Goal: Check status: Check status

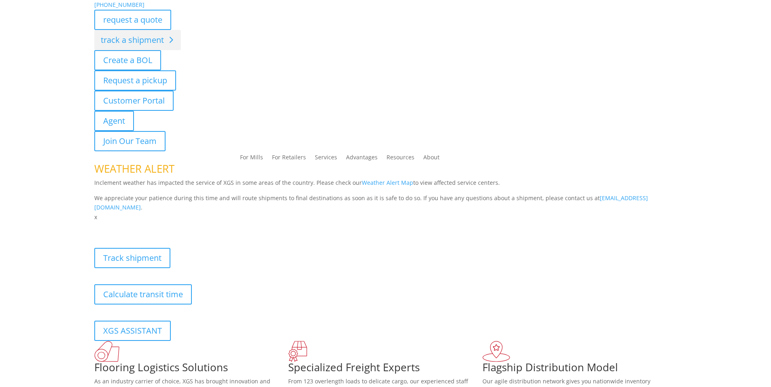
click at [135, 40] on div "[PHONE_NUMBER] request a quote track a shipment Create a BOL Request a pickup C…" at bounding box center [385, 111] width 771 height 222
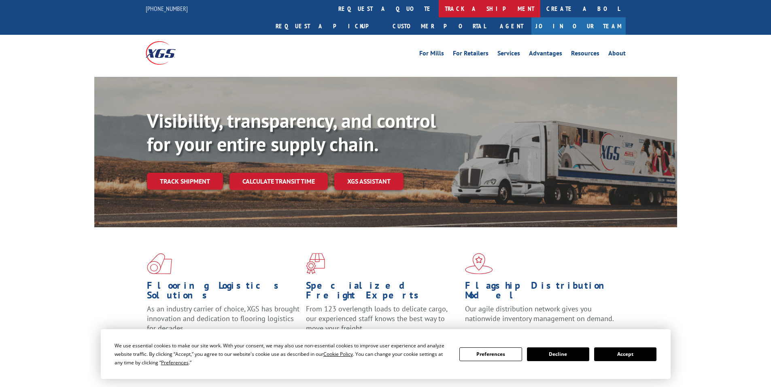
click at [439, 9] on link "track a shipment" at bounding box center [490, 8] width 102 height 17
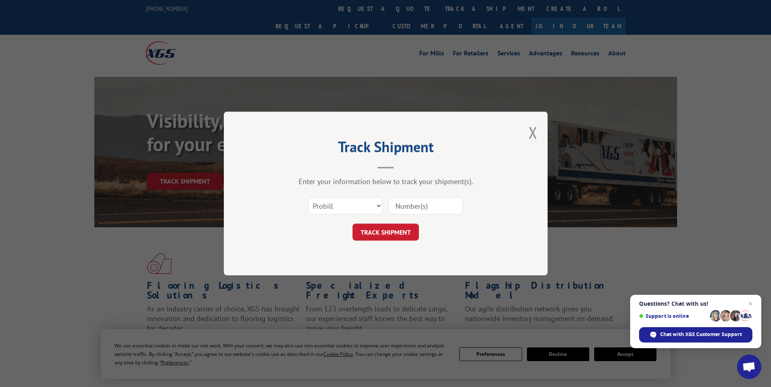
paste input "17468849"
type input "17468849"
click at [388, 227] on button "TRACK SHIPMENT" at bounding box center [385, 232] width 66 height 17
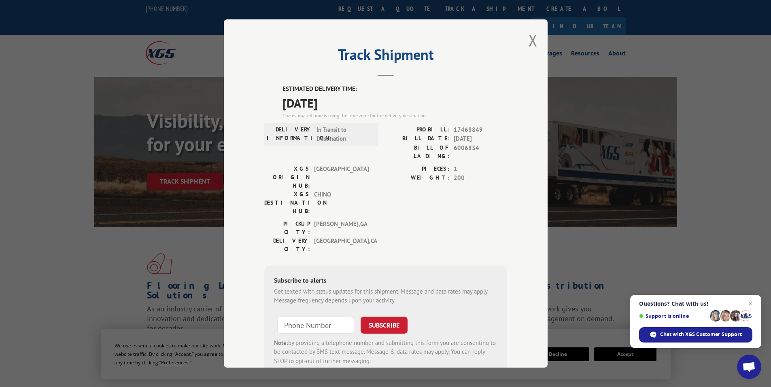
drag, startPoint x: 280, startPoint y: 86, endPoint x: 308, endPoint y: 98, distance: 30.8
click at [334, 100] on div "ESTIMATED DELIVERY TIME: [DATE] The estimated time is using the time zone for t…" at bounding box center [394, 102] width 225 height 35
click at [347, 99] on span "[DATE]" at bounding box center [394, 102] width 225 height 18
drag, startPoint x: 347, startPoint y: 100, endPoint x: 266, endPoint y: 81, distance: 83.1
click at [266, 81] on div "Track Shipment ESTIMATED DELIVERY TIME: [DATE] The estimated time is using the …" at bounding box center [386, 193] width 324 height 348
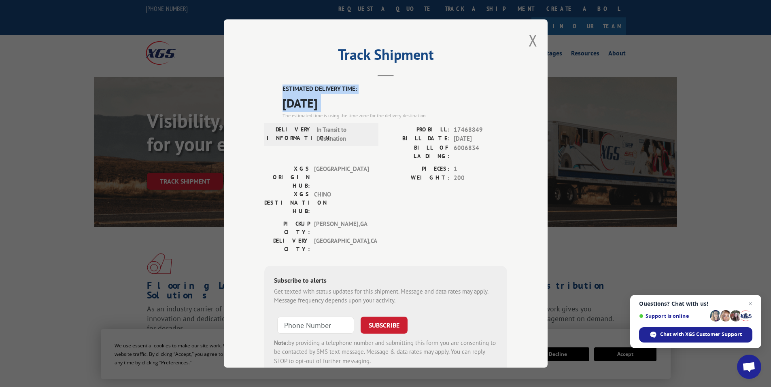
copy div "ESTIMATED DELIVERY TIME: [DATE]"
click at [529, 44] on button "Close modal" at bounding box center [532, 40] width 9 height 21
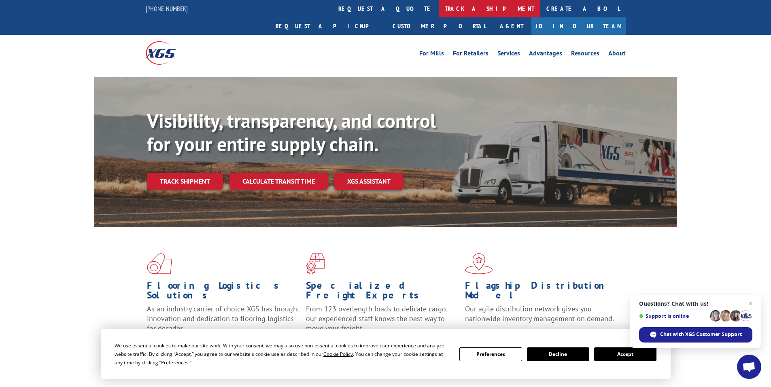
click at [439, 13] on link "track a shipment" at bounding box center [490, 8] width 102 height 17
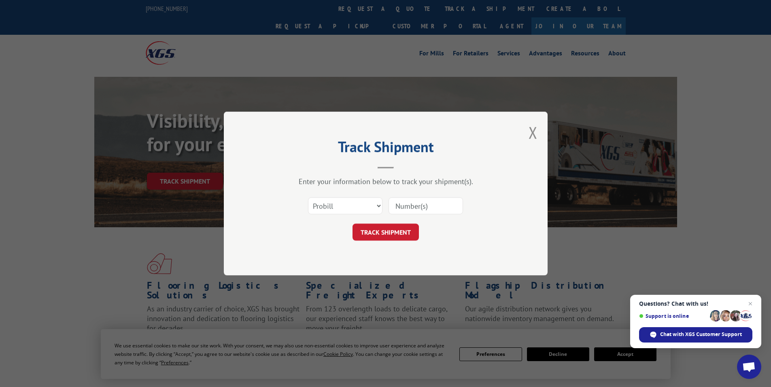
paste input "17469117"
type input "17469117"
click at [397, 231] on button "TRACK SHIPMENT" at bounding box center [385, 232] width 66 height 17
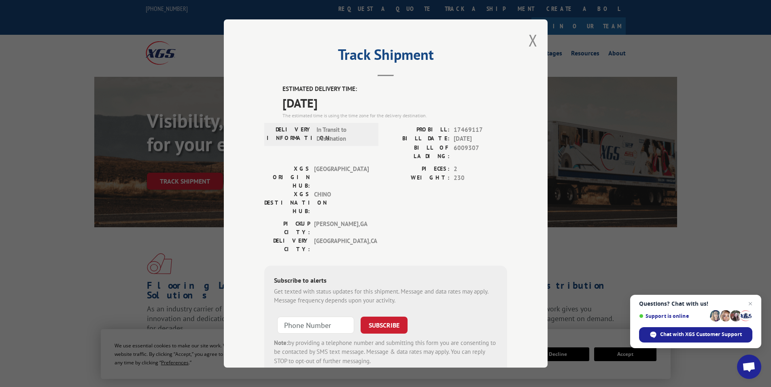
drag, startPoint x: 278, startPoint y: 85, endPoint x: 348, endPoint y: 102, distance: 71.7
click at [348, 102] on div "ESTIMATED DELIVERY TIME: [DATE] The estimated time is using the time zone for t…" at bounding box center [385, 230] width 243 height 291
copy div "ESTIMATED DELIVERY TIME: [DATE]"
click at [528, 43] on button "Close modal" at bounding box center [532, 40] width 9 height 21
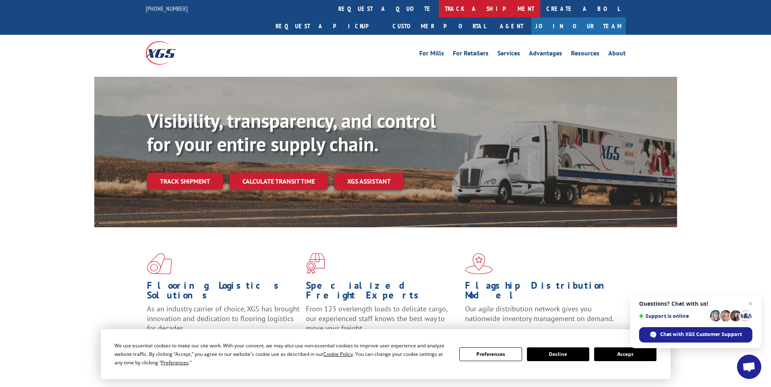
click at [439, 6] on link "track a shipment" at bounding box center [490, 8] width 102 height 17
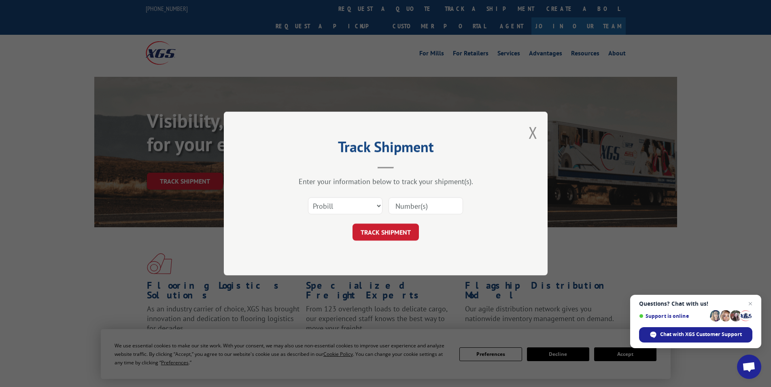
paste input "16755015"
type input "16755015"
click at [383, 235] on button "TRACK SHIPMENT" at bounding box center [385, 232] width 66 height 17
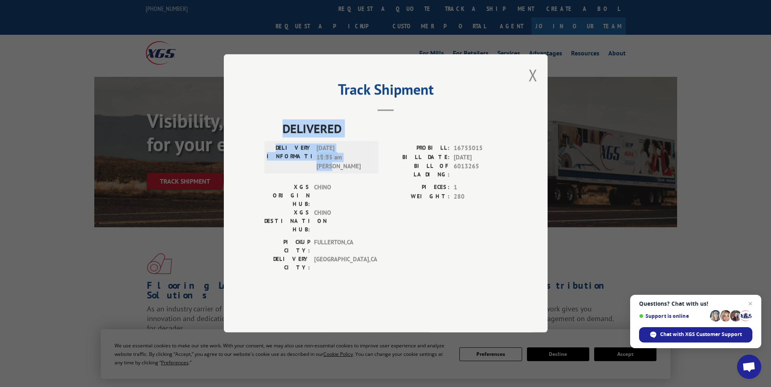
drag, startPoint x: 286, startPoint y: 149, endPoint x: 359, endPoint y: 192, distance: 84.5
click at [359, 192] on div "DELIVERED DELIVERY INFORMATION: [DATE] 11:35 am [PERSON_NAME] PROBILL: 16755015…" at bounding box center [385, 198] width 243 height 157
copy div "DELIVERED DELIVERY INFORMATION: [DATE] 11:35 am [PERSON_NAME]"
drag, startPoint x: 534, startPoint y: 98, endPoint x: 480, endPoint y: 74, distance: 59.6
click at [528, 95] on div "Track Shipment DELIVERED DELIVERY INFORMATION: [DATE] 11:35 am [PERSON_NAME] PR…" at bounding box center [386, 193] width 324 height 278
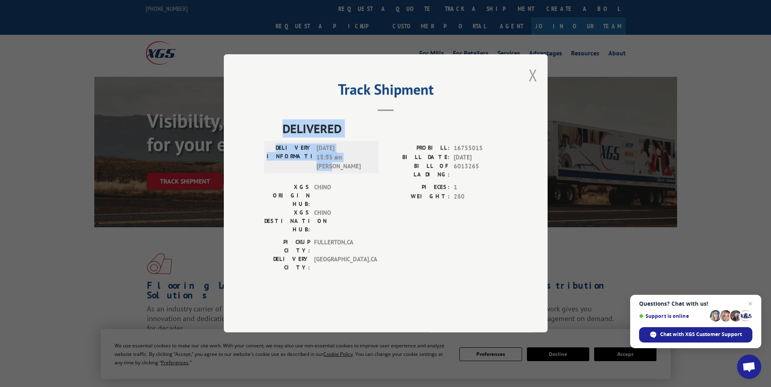
click at [534, 86] on button "Close modal" at bounding box center [532, 74] width 9 height 21
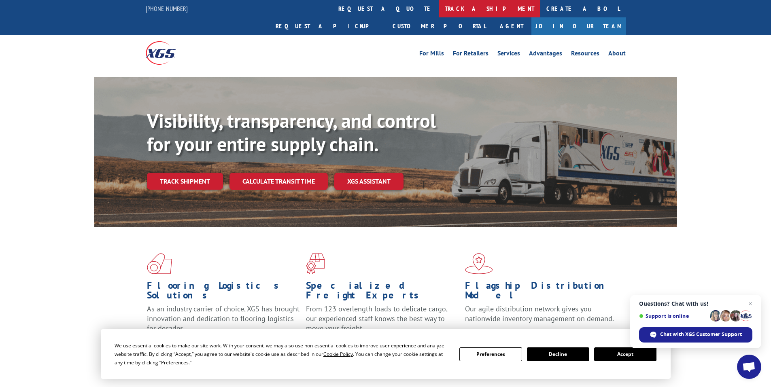
click at [439, 8] on link "track a shipment" at bounding box center [490, 8] width 102 height 17
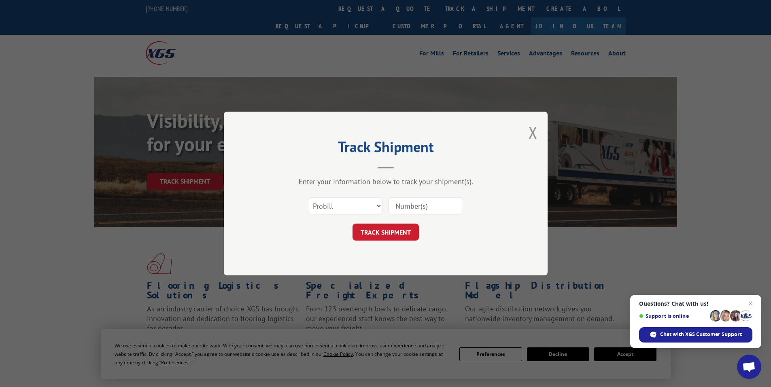
paste input "17228984"
type input "17228984"
click at [388, 231] on button "TRACK SHIPMENT" at bounding box center [385, 232] width 66 height 17
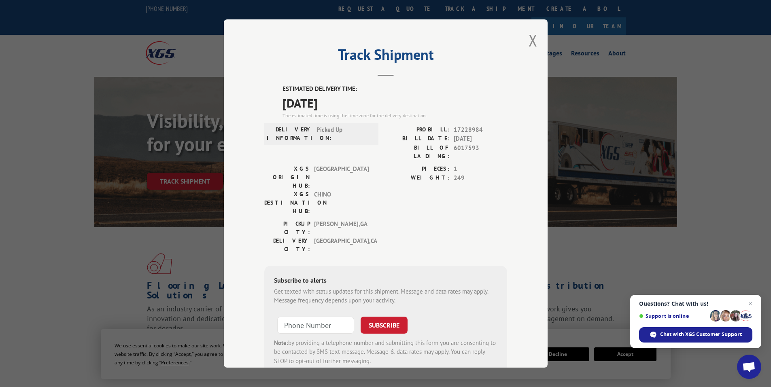
drag, startPoint x: 279, startPoint y: 85, endPoint x: 349, endPoint y: 98, distance: 70.8
click at [349, 98] on div "ESTIMATED DELIVERY TIME: [DATE] The estimated time is using the time zone for t…" at bounding box center [394, 102] width 225 height 35
copy div "ESTIMATED DELIVERY TIME: [DATE]"
click at [530, 41] on button "Close modal" at bounding box center [532, 40] width 9 height 21
